Goal: Task Accomplishment & Management: Complete application form

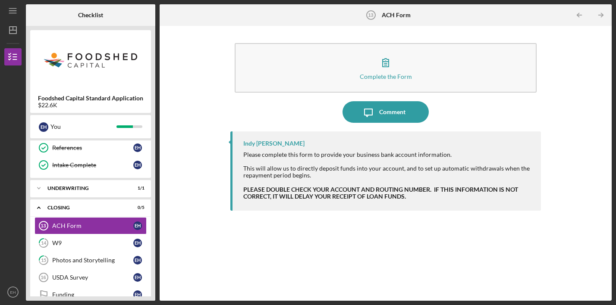
scroll to position [209, 0]
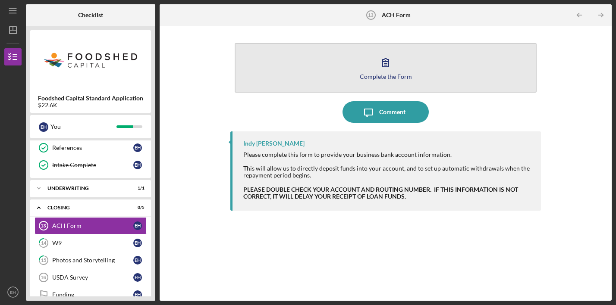
click at [414, 54] on button "Complete the Form Form" at bounding box center [386, 68] width 302 height 50
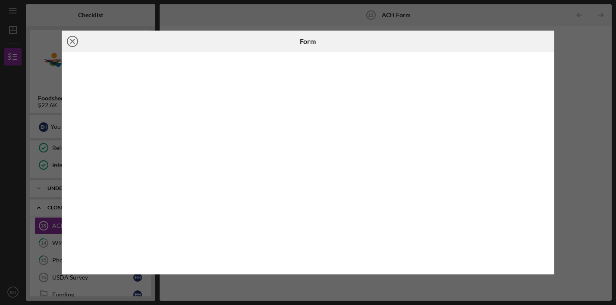
click at [72, 41] on line at bounding box center [72, 41] width 4 height 4
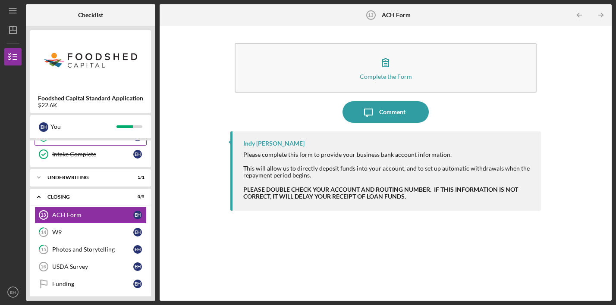
scroll to position [224, 0]
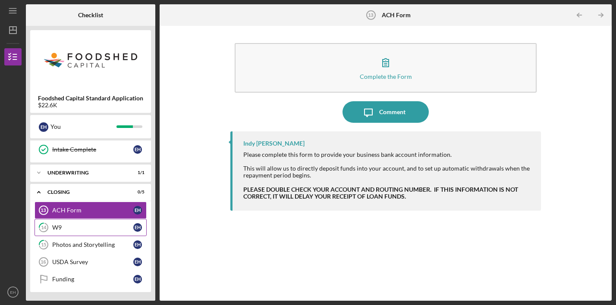
click at [119, 228] on div "W9" at bounding box center [92, 227] width 81 height 7
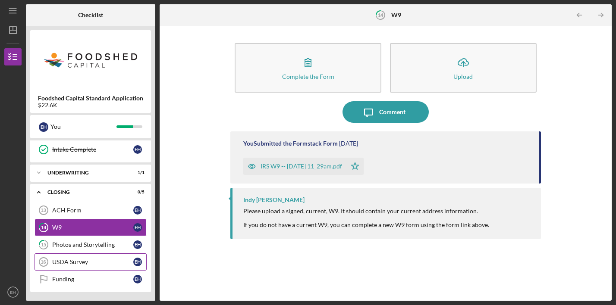
click at [116, 258] on link "USDA Survey 16 USDA Survey E H" at bounding box center [91, 262] width 112 height 17
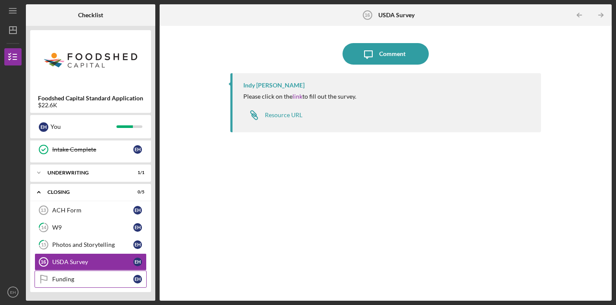
click at [111, 277] on div "Funding" at bounding box center [92, 279] width 81 height 7
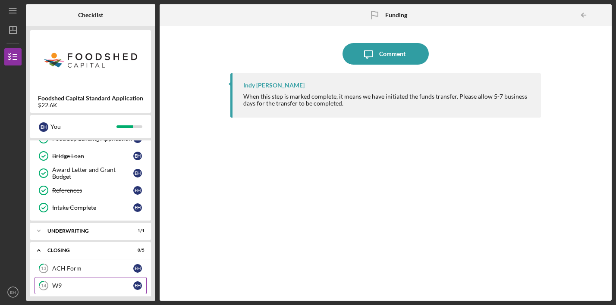
scroll to position [224, 0]
